Goal: Information Seeking & Learning: Learn about a topic

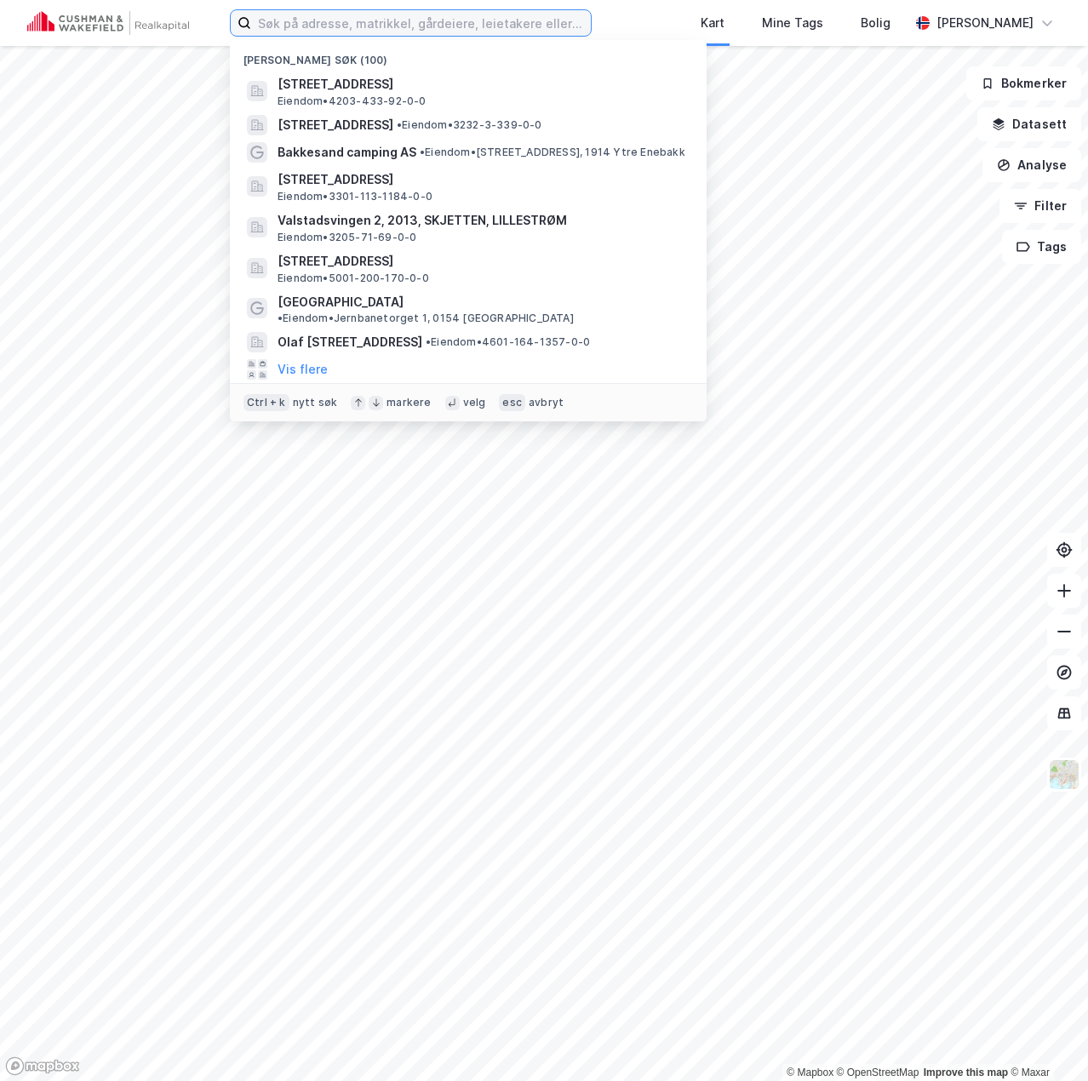
click at [415, 26] on input at bounding box center [421, 23] width 340 height 26
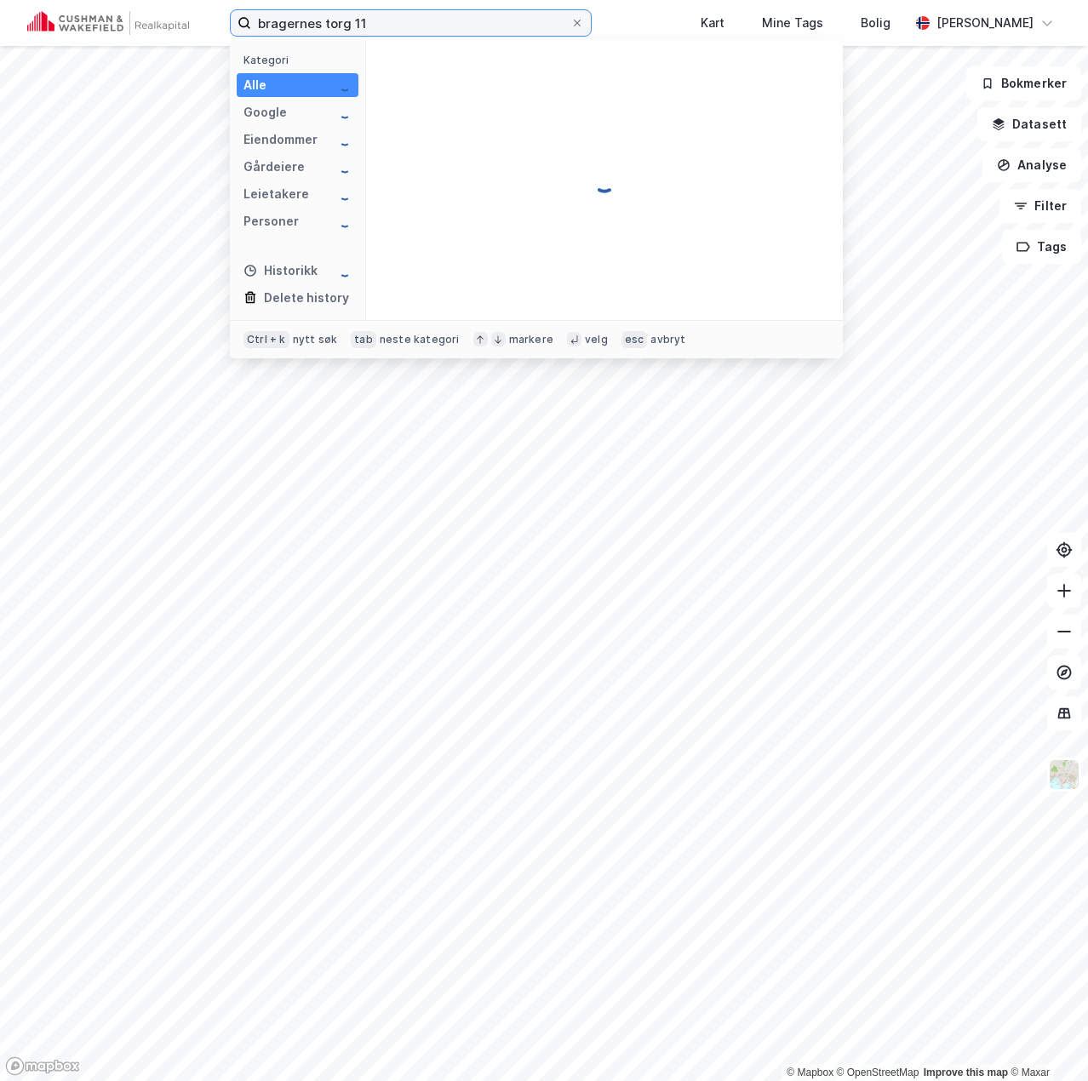
type input "bragernes torg 11"
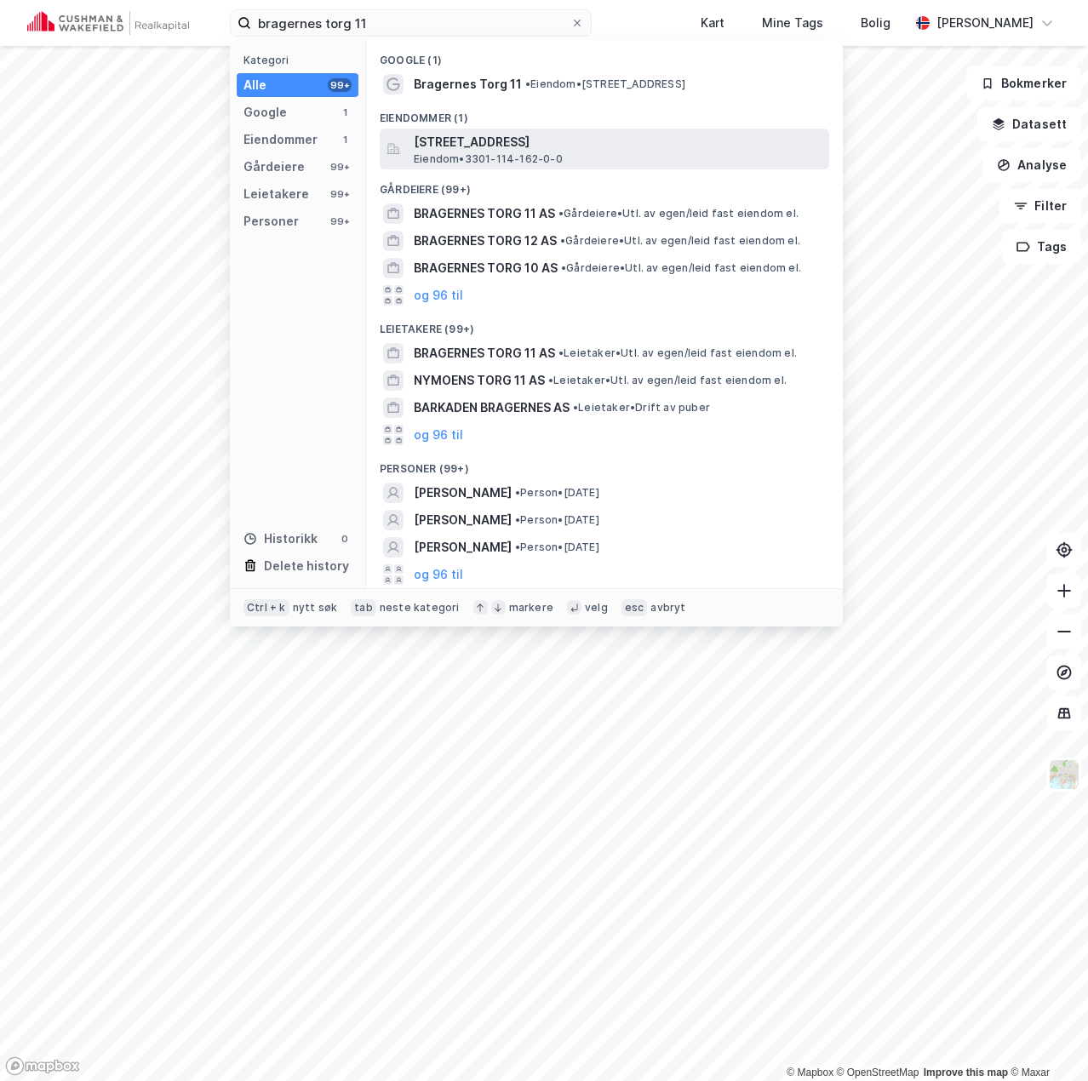
click at [589, 136] on span "Bragernes torg 11, 3017, DRAMMEN, DRAMMEN" at bounding box center [618, 142] width 409 height 20
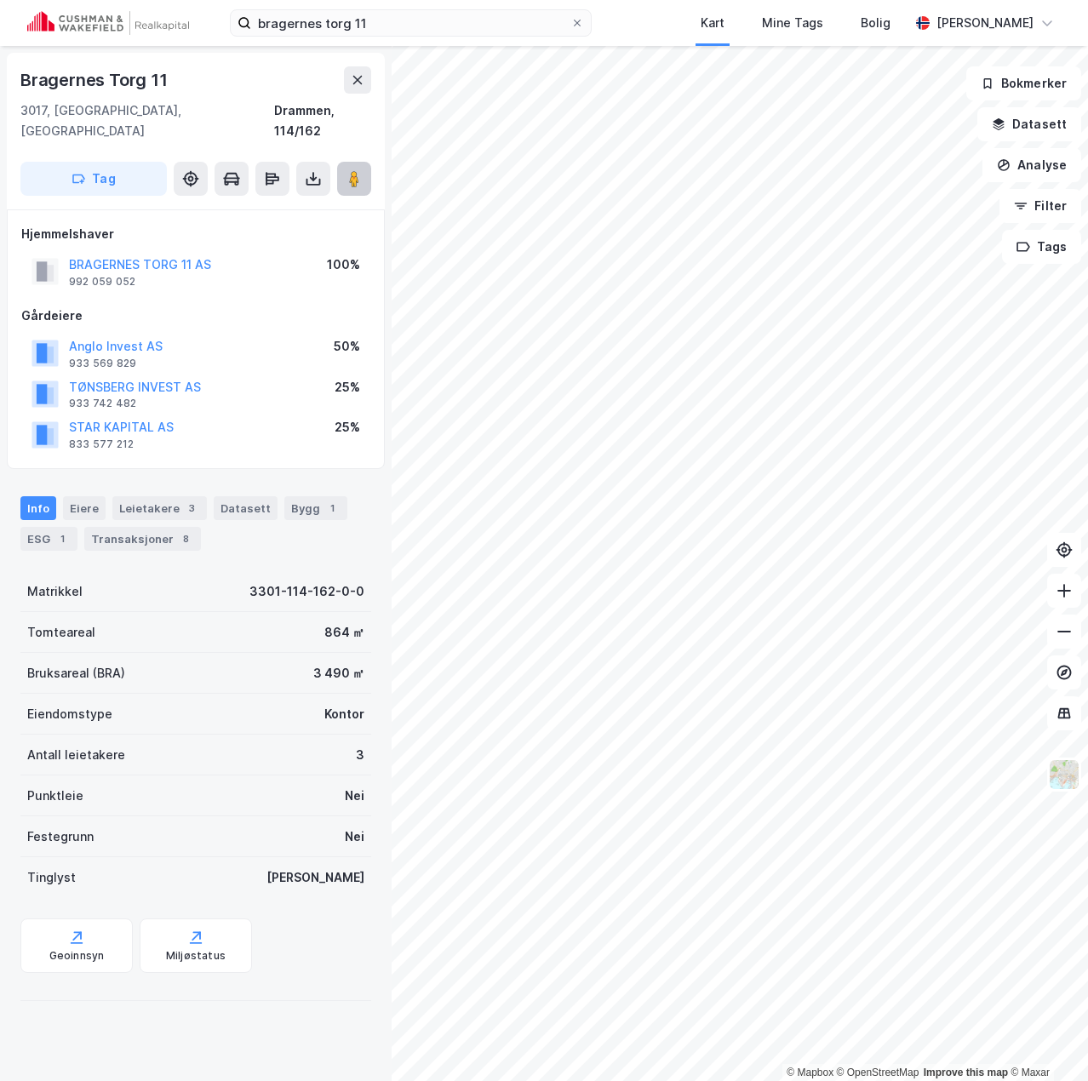
click at [355, 170] on image at bounding box center [354, 178] width 10 height 17
